Goal: Task Accomplishment & Management: Manage account settings

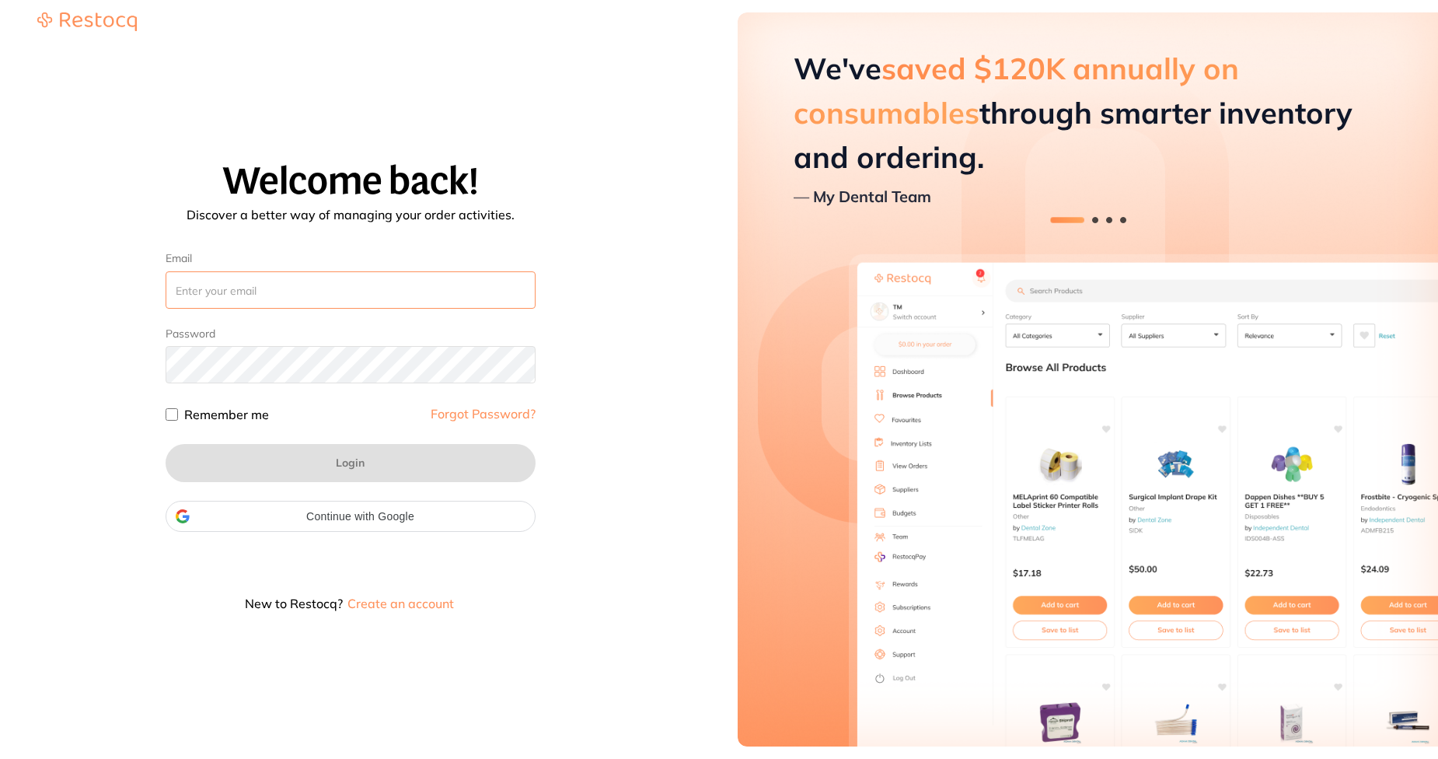
paste input "[EMAIL_ADDRESS][DOMAIN_NAME]"
click at [445, 288] on input "Email" at bounding box center [351, 289] width 370 height 37
type input "[EMAIL_ADDRESS][DOMAIN_NAME]"
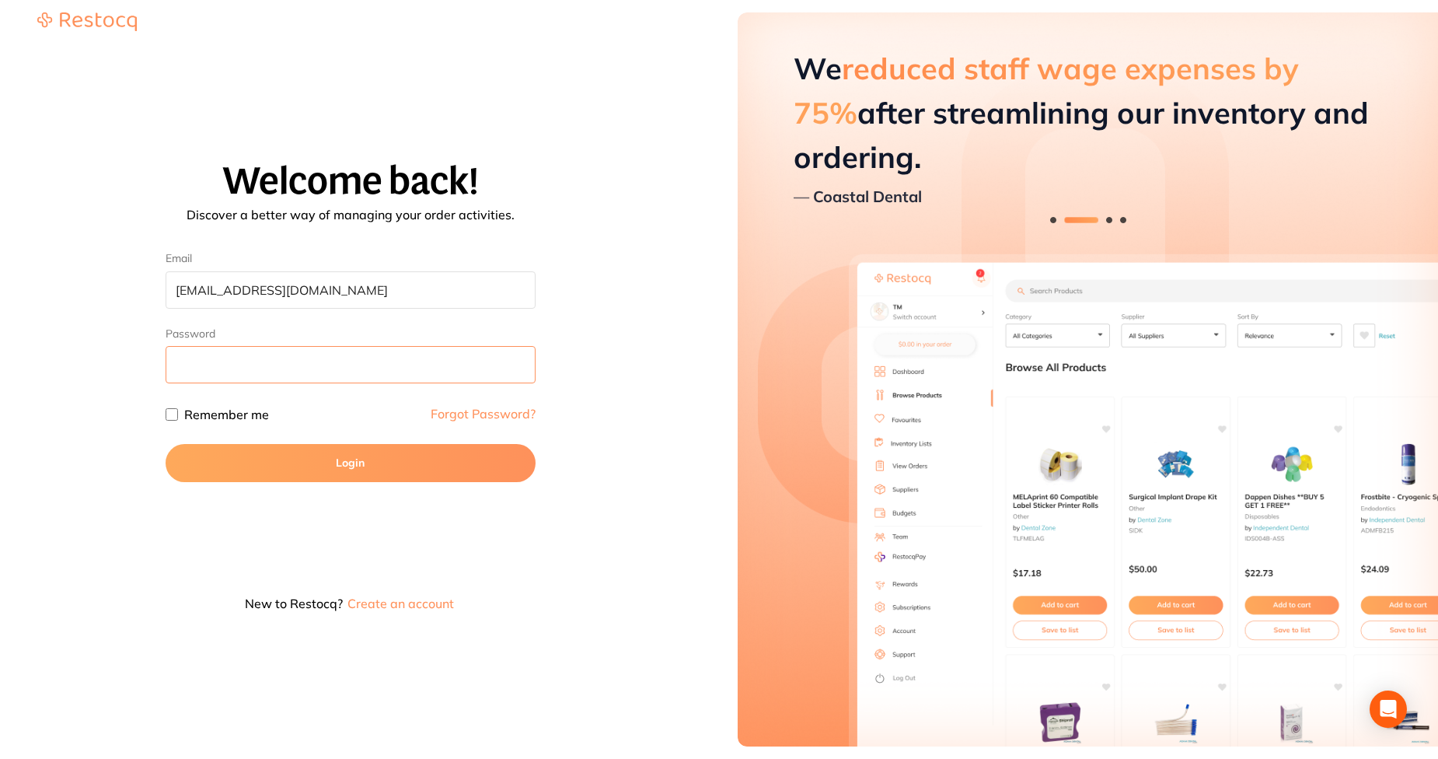
click at [166, 444] on button "Login" at bounding box center [351, 462] width 370 height 37
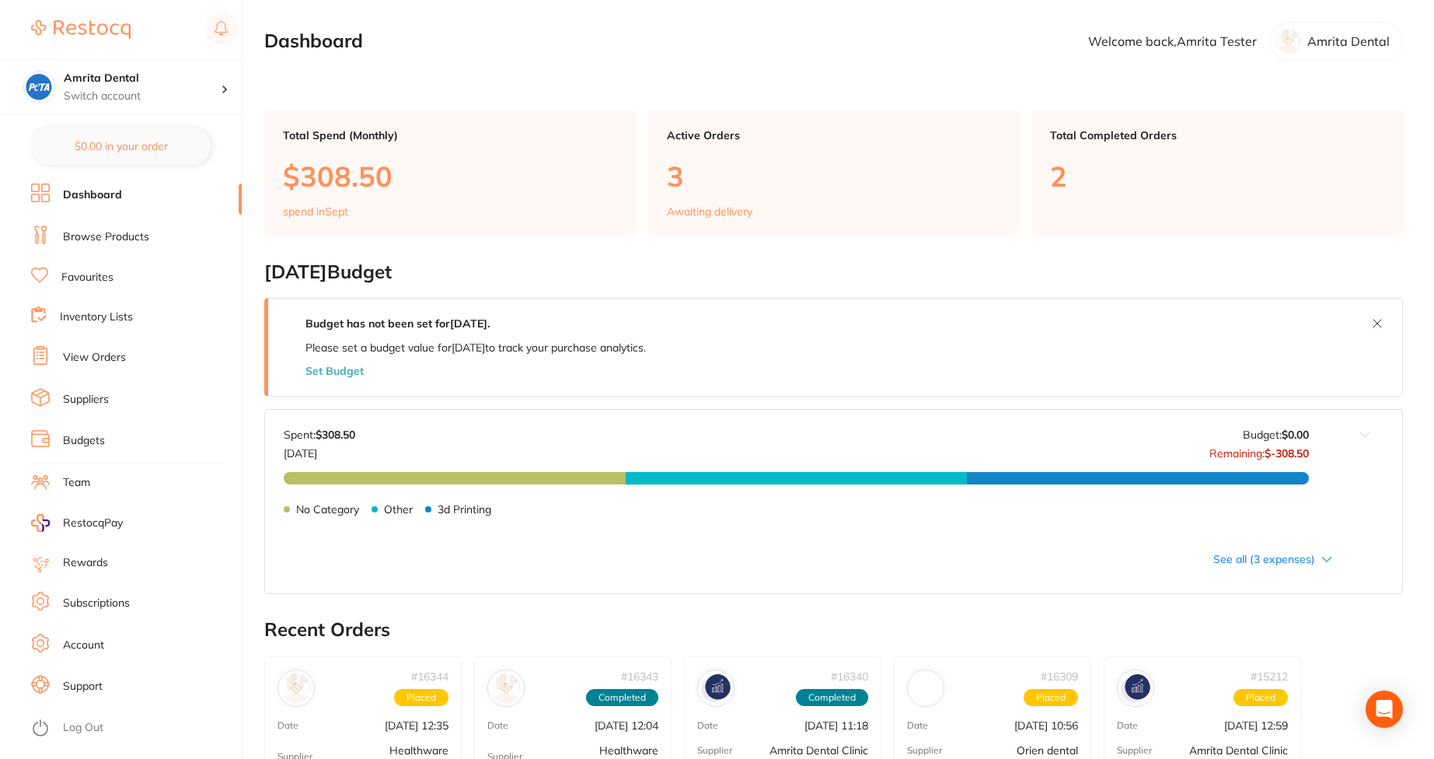
click at [100, 602] on link "Subscriptions" at bounding box center [96, 603] width 67 height 16
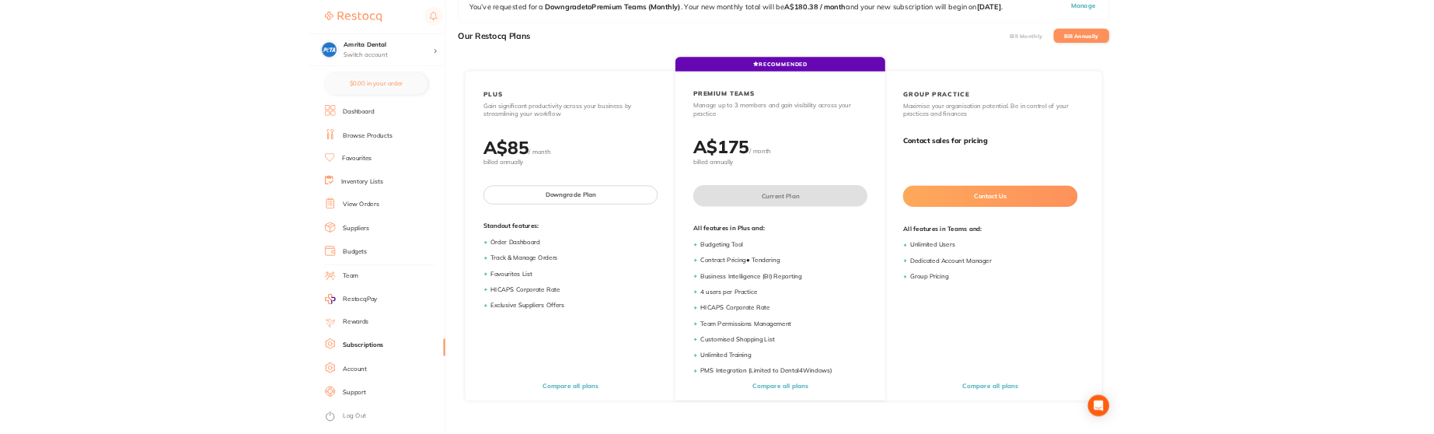
scroll to position [123, 0]
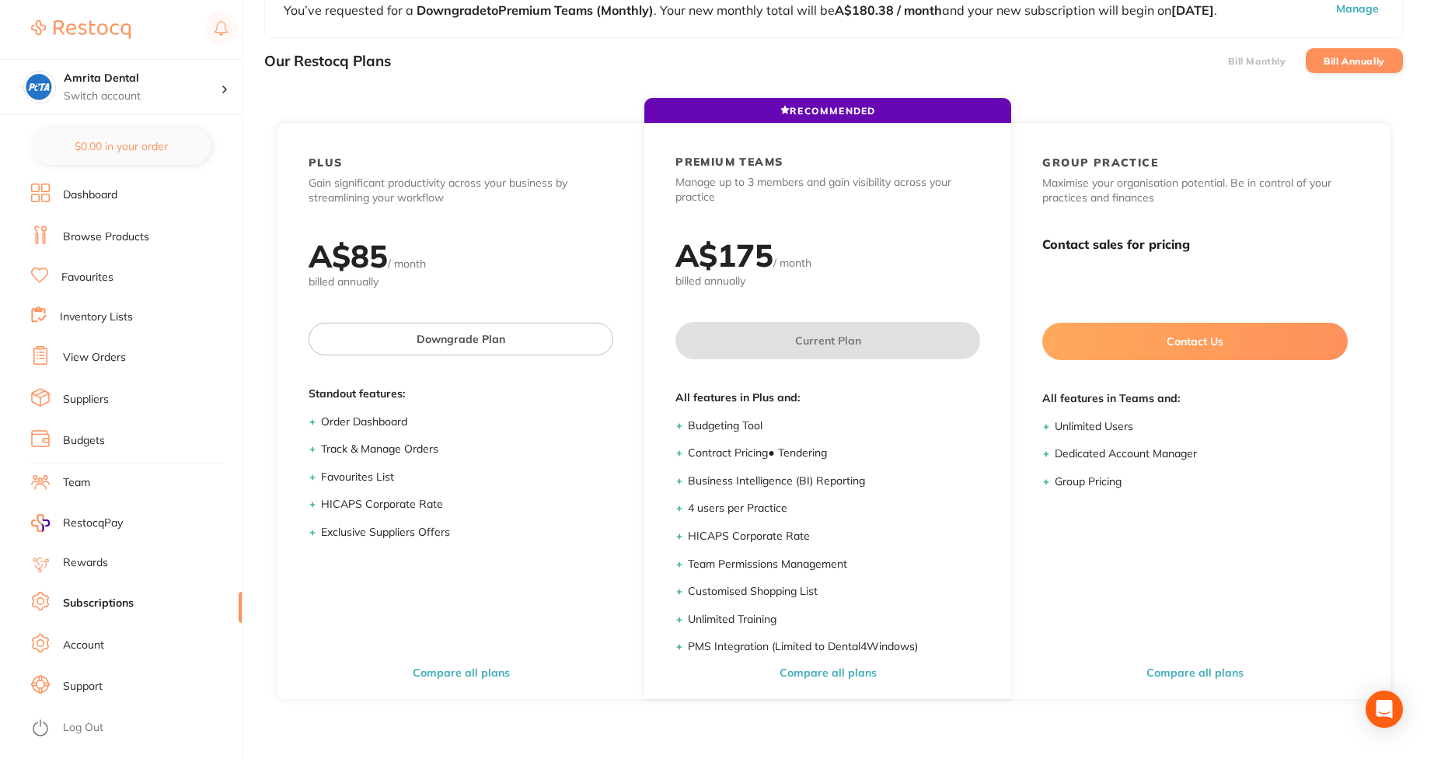
click at [1250, 68] on li "Bill Monthly" at bounding box center [1257, 60] width 97 height 25
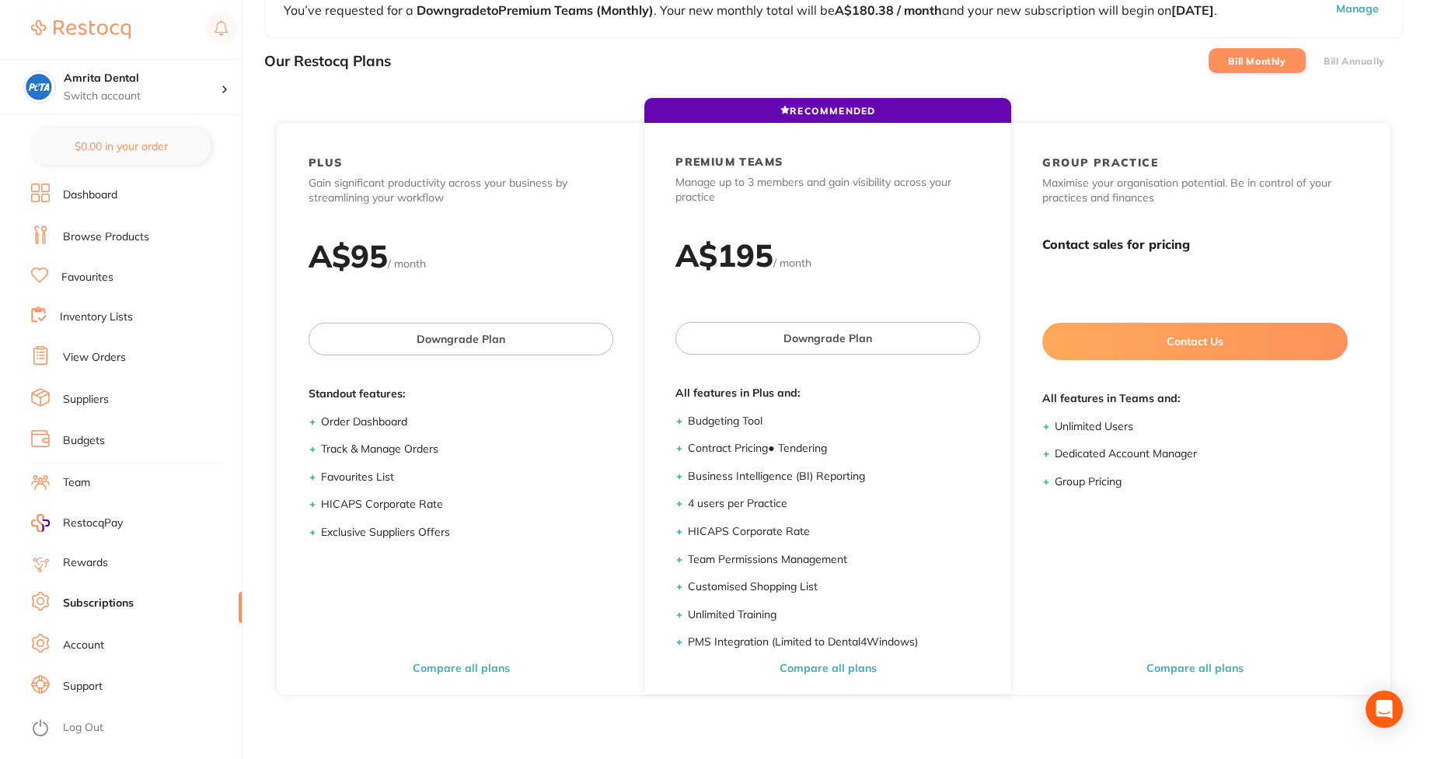
click at [1322, 73] on li "Bill Annually" at bounding box center [1354, 60] width 97 height 25
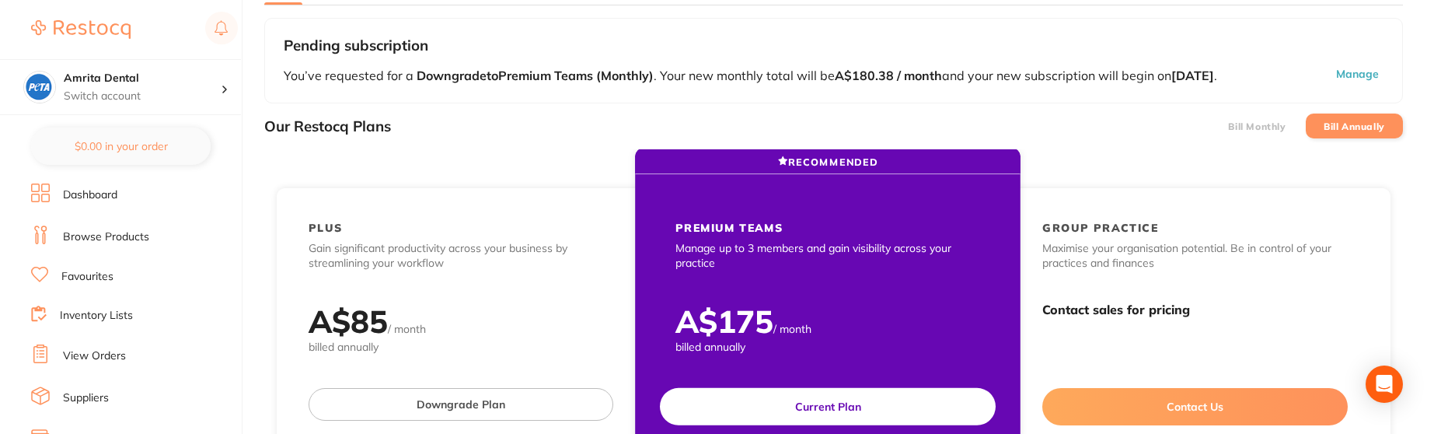
scroll to position [0, 0]
